Goal: Transaction & Acquisition: Purchase product/service

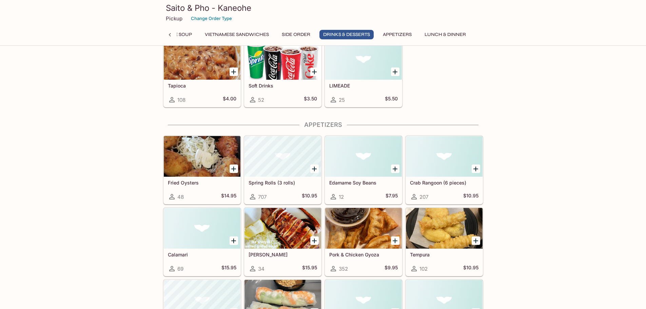
scroll to position [1053, 0]
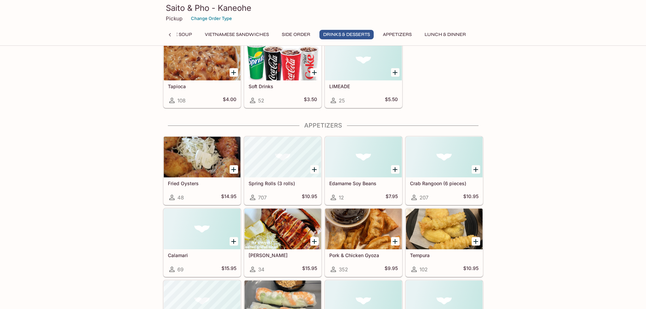
click at [199, 170] on div at bounding box center [202, 157] width 77 height 41
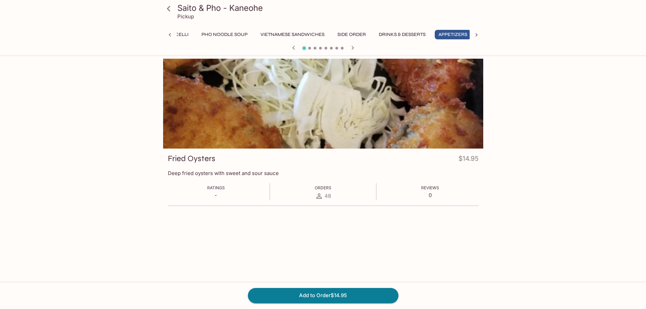
scroll to position [0, 76]
click at [379, 123] on div at bounding box center [323, 104] width 320 height 90
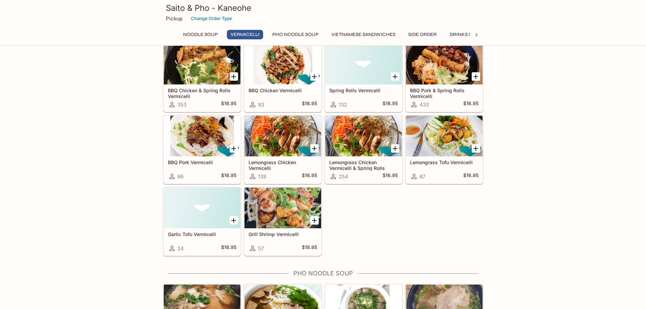
scroll to position [146, 0]
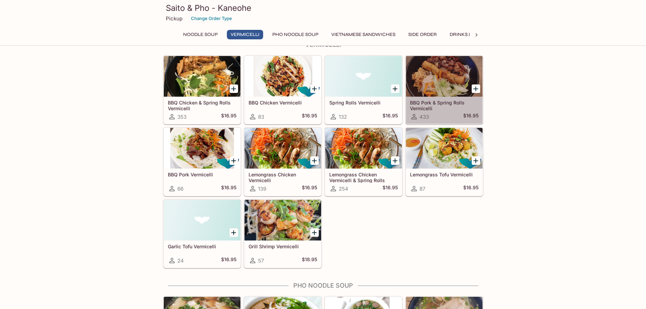
click at [439, 84] on div at bounding box center [444, 76] width 77 height 41
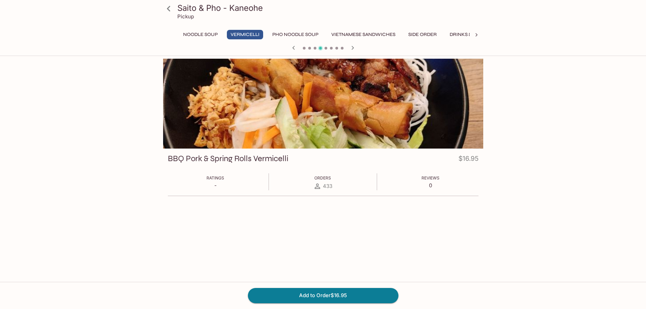
click at [369, 103] on div at bounding box center [323, 104] width 320 height 90
click at [353, 47] on icon "button" at bounding box center [352, 48] width 2 height 4
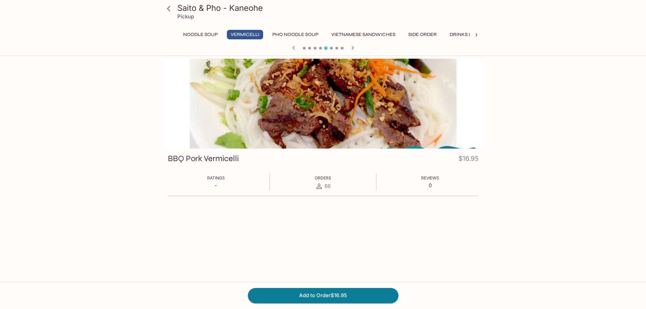
click at [353, 47] on icon "button" at bounding box center [352, 48] width 2 height 4
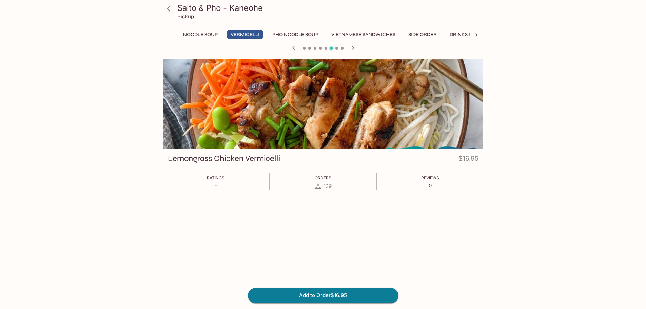
click at [367, 35] on button "Vietnamese Sandwiches" at bounding box center [363, 34] width 72 height 9
